Goal: Task Accomplishment & Management: Manage account settings

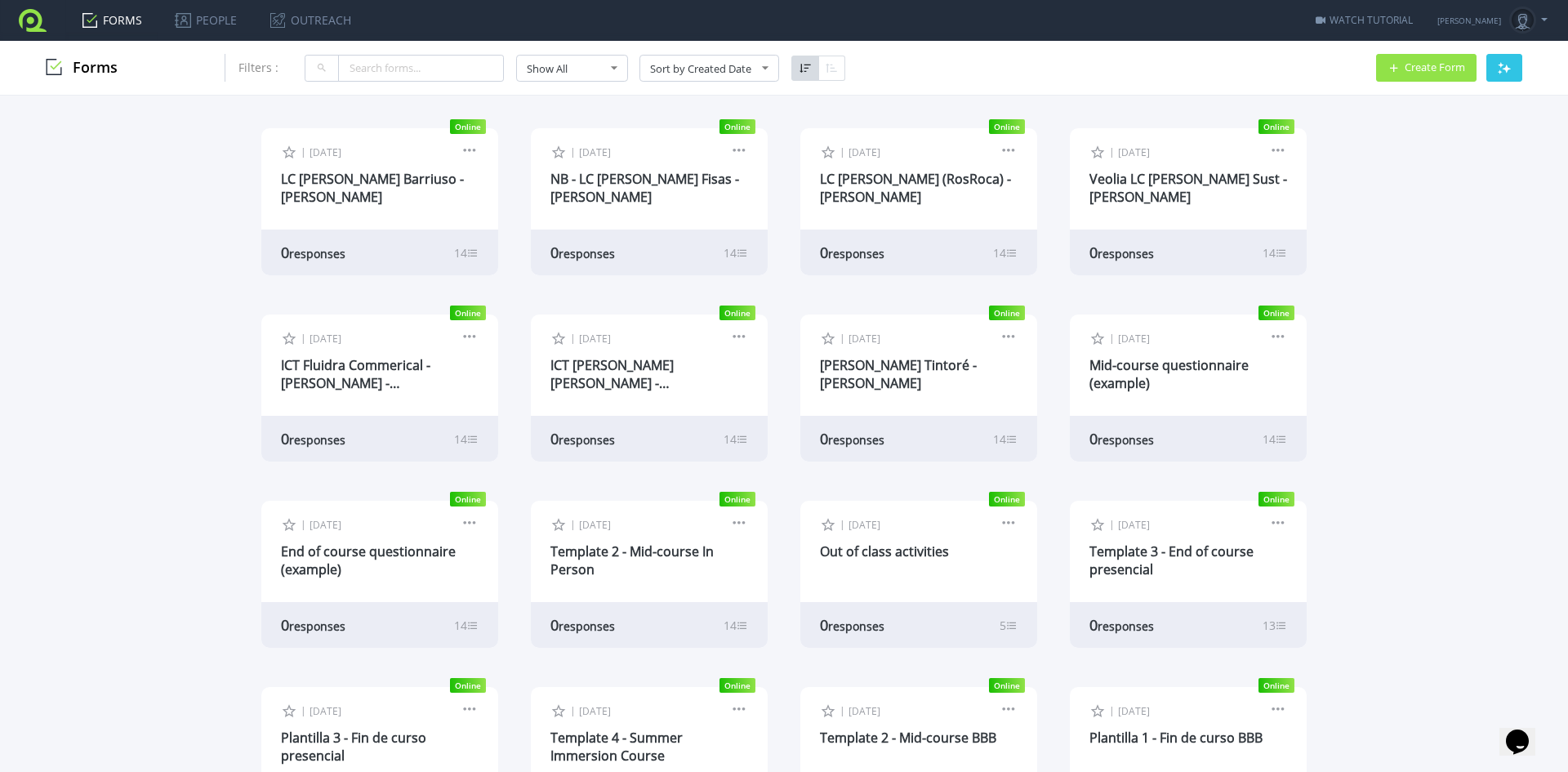
click at [1501, 69] on icon "button" at bounding box center [1504, 68] width 13 height 13
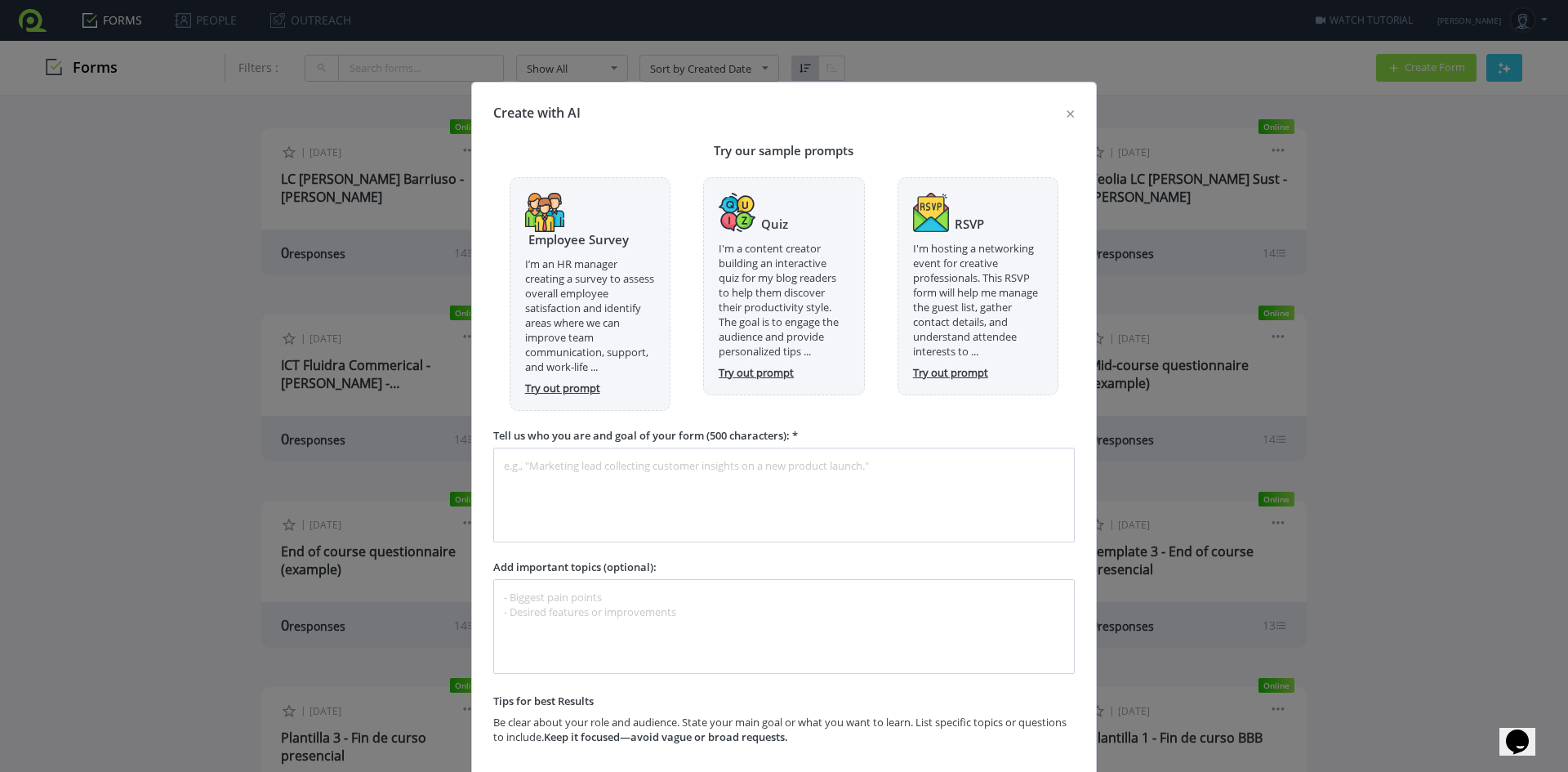
click at [1064, 110] on button "×" at bounding box center [1070, 112] width 35 height 45
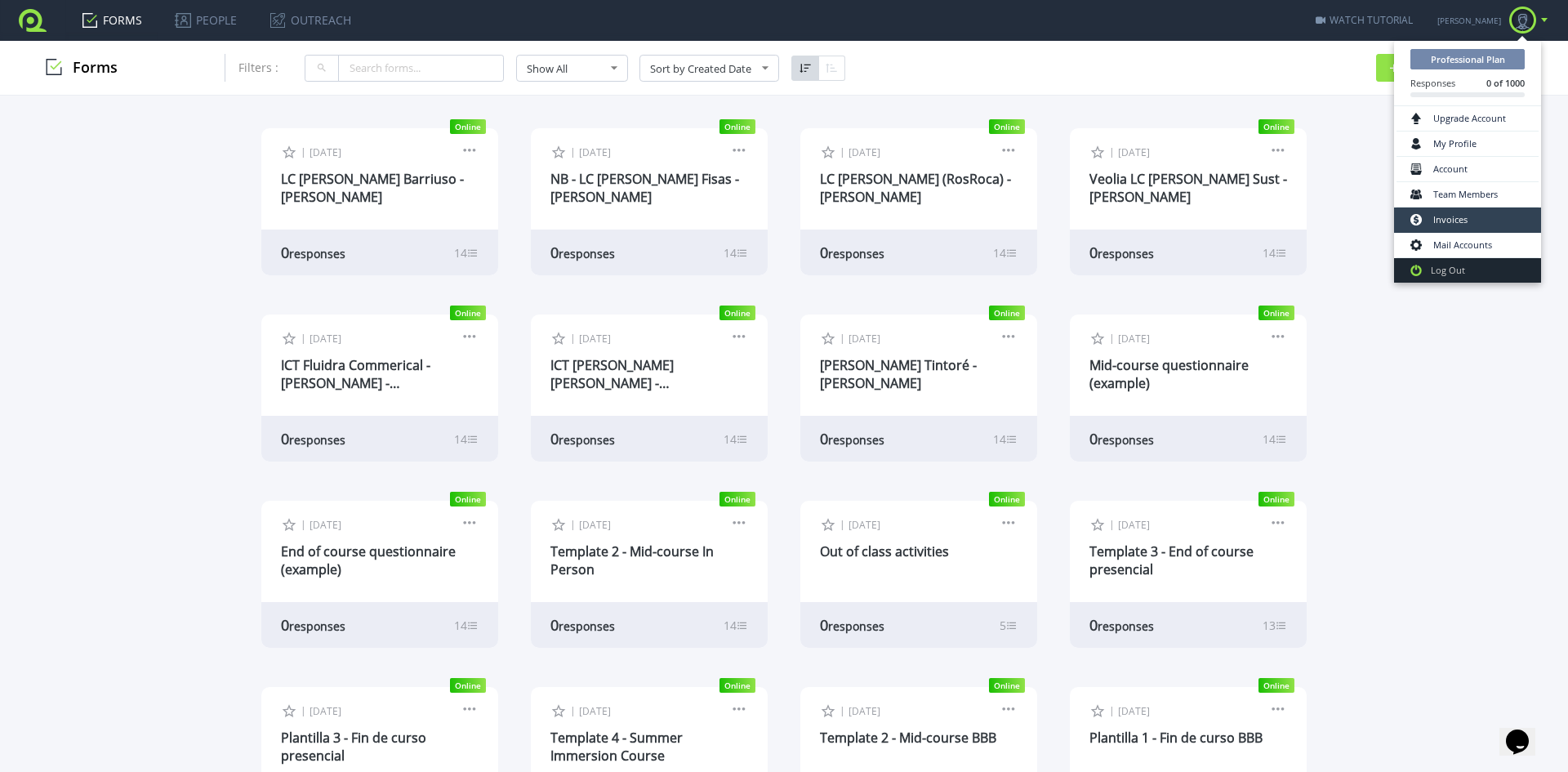
click at [1459, 214] on link "Invoices" at bounding box center [1467, 220] width 142 height 25
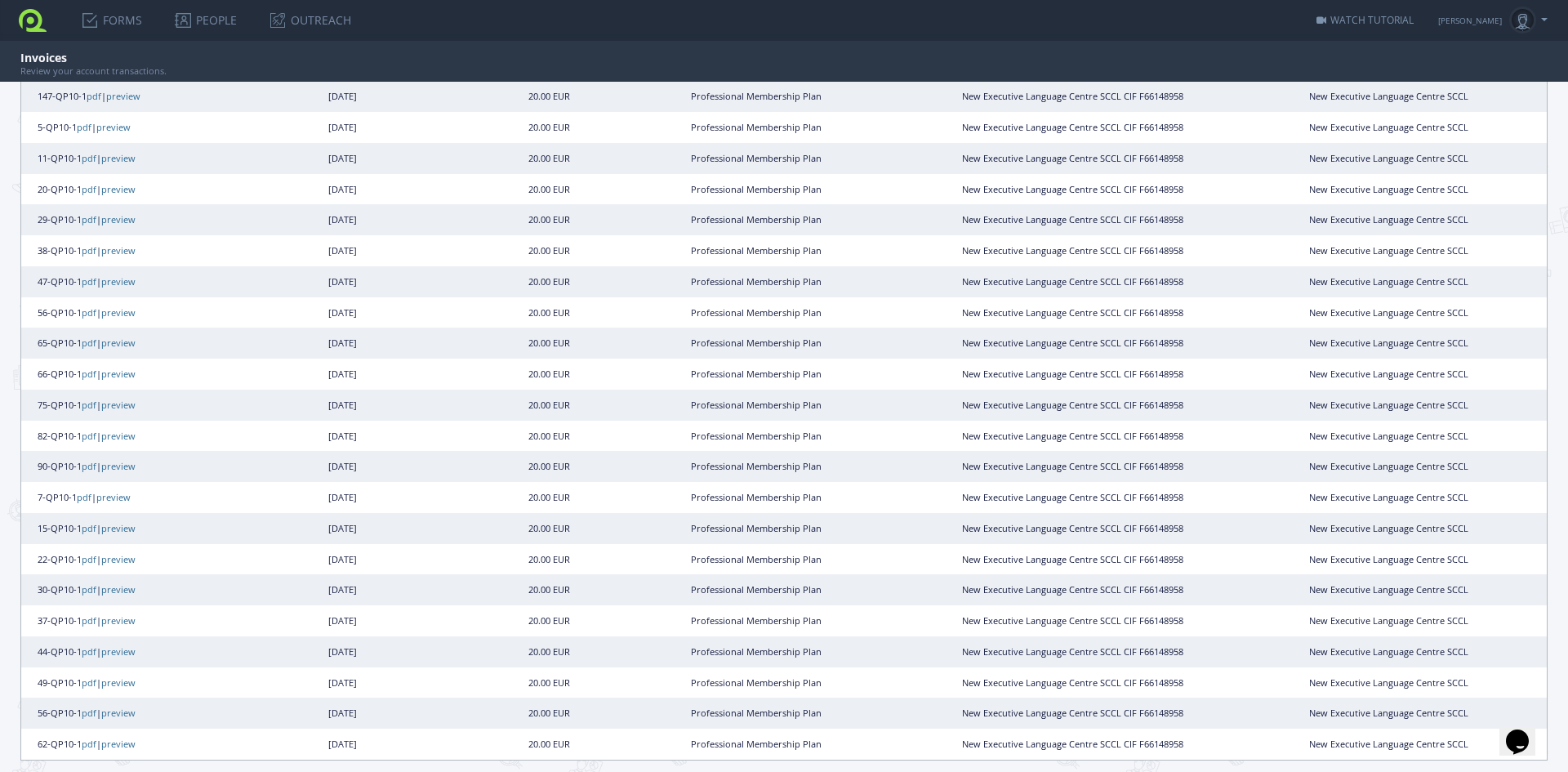
scroll to position [714, 0]
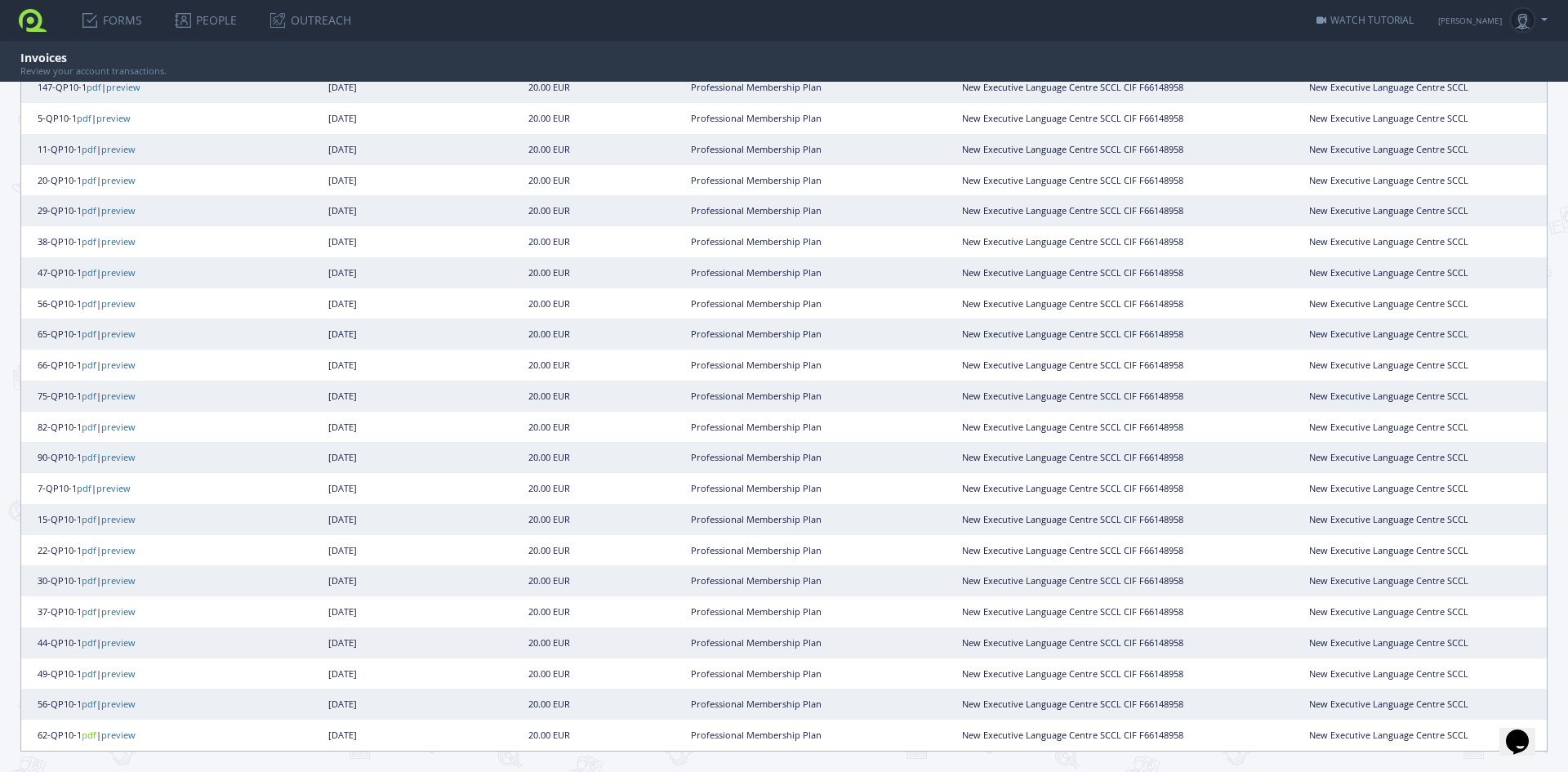
click at [95, 737] on link "pdf" at bounding box center [89, 734] width 15 height 12
